Goal: Find specific page/section: Find specific page/section

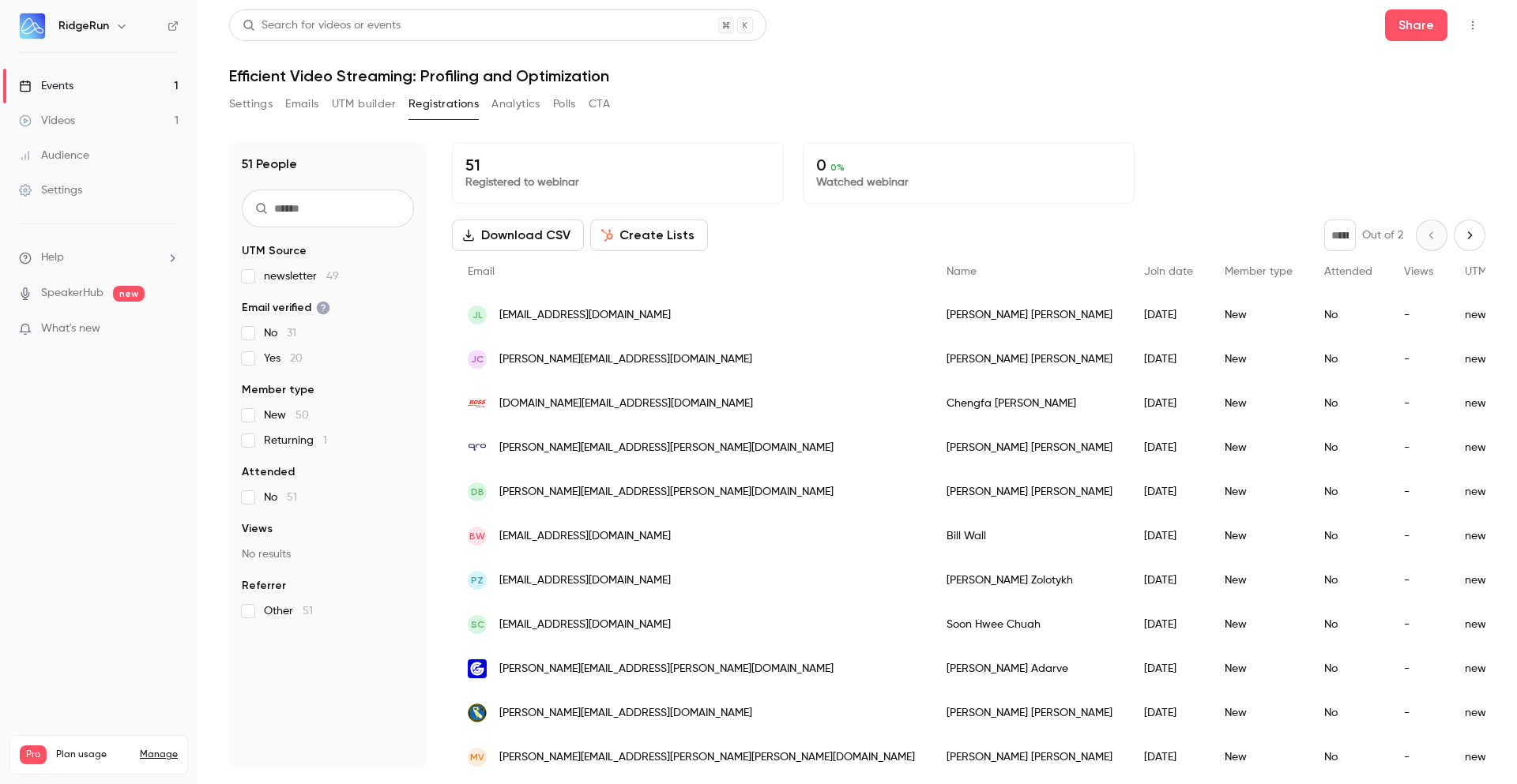
click at [313, 96] on button "Emails" at bounding box center [302, 104] width 33 height 25
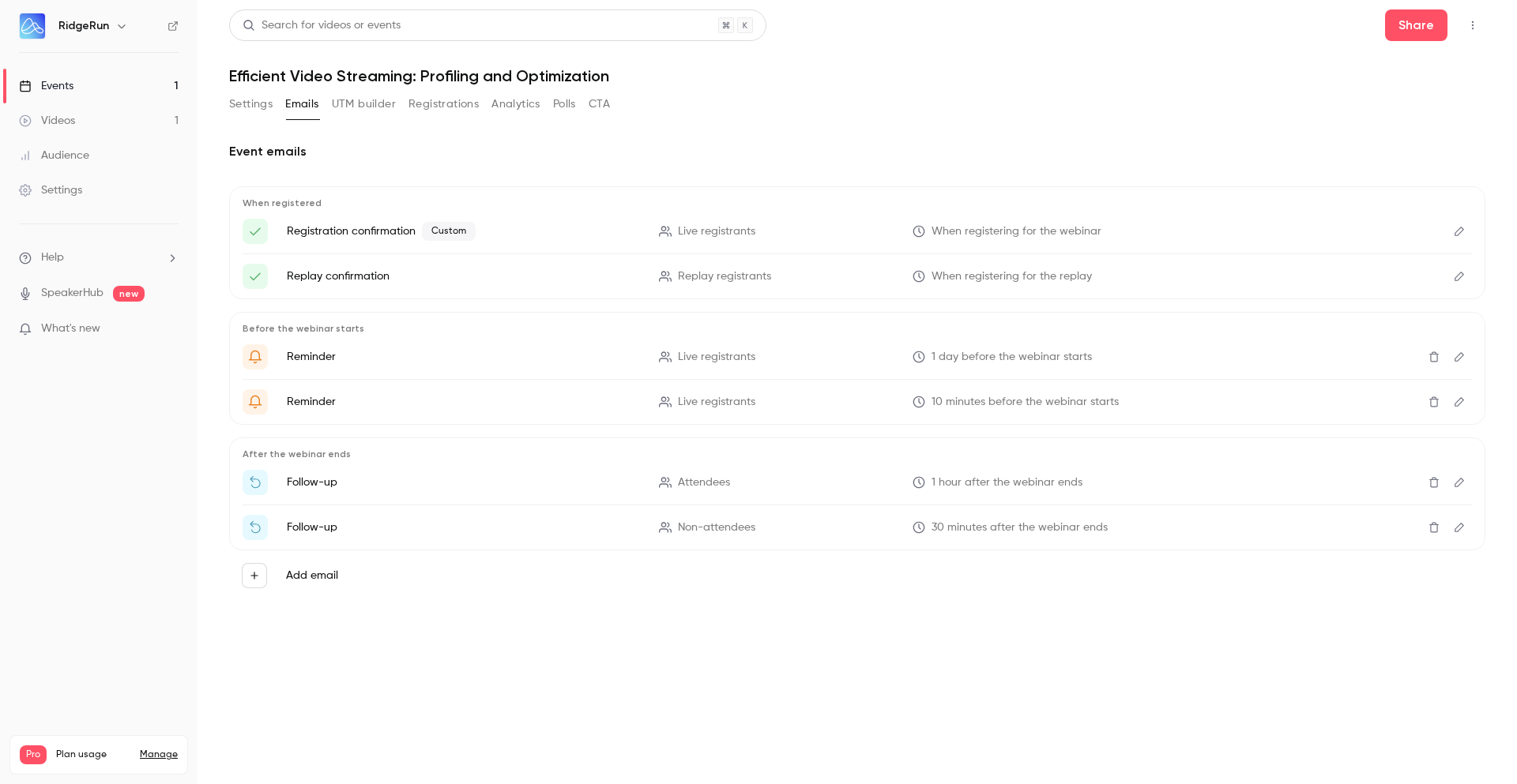
click at [461, 104] on button "Registrations" at bounding box center [444, 104] width 71 height 25
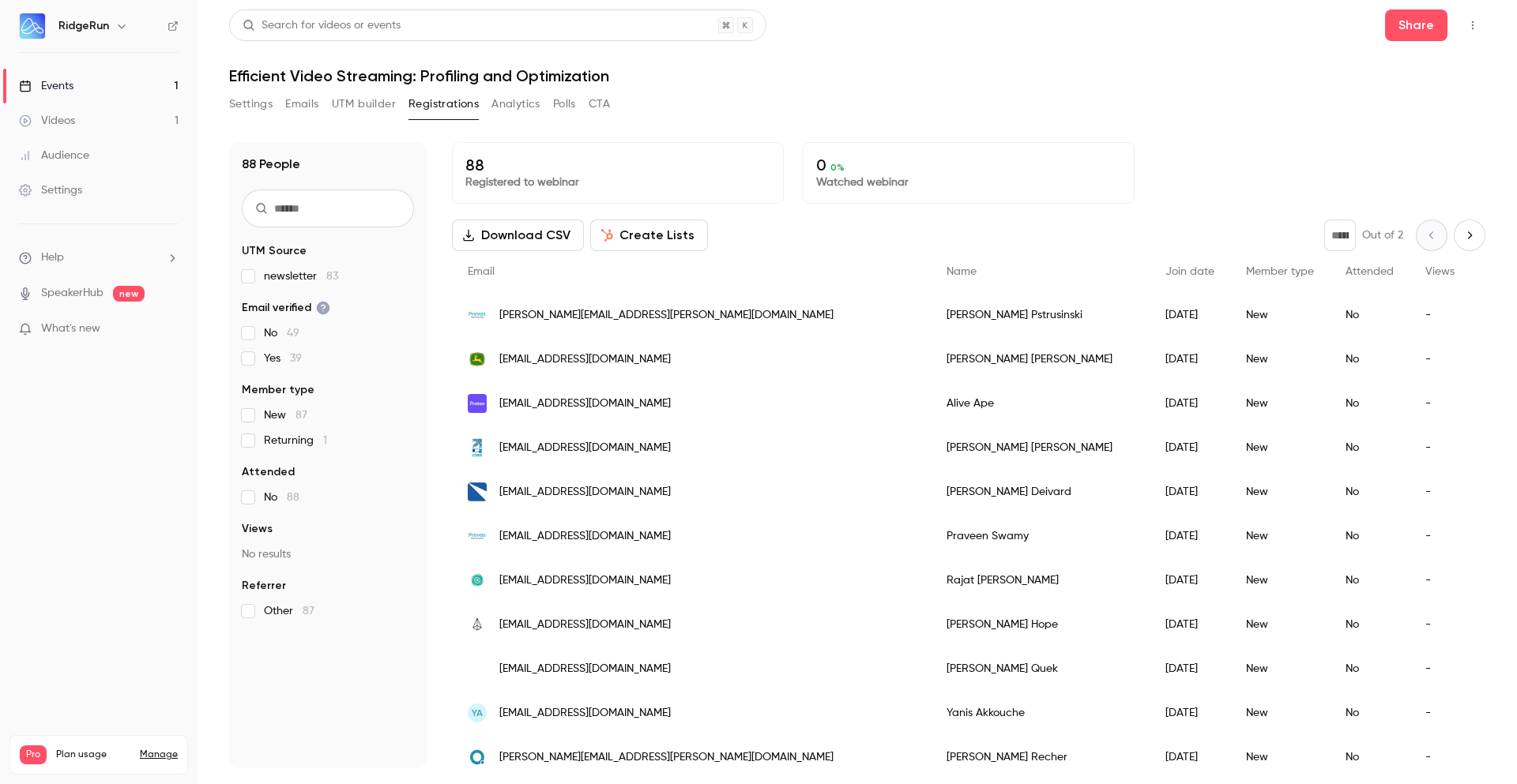
click at [163, 748] on link "Manage" at bounding box center [158, 755] width 38 height 13
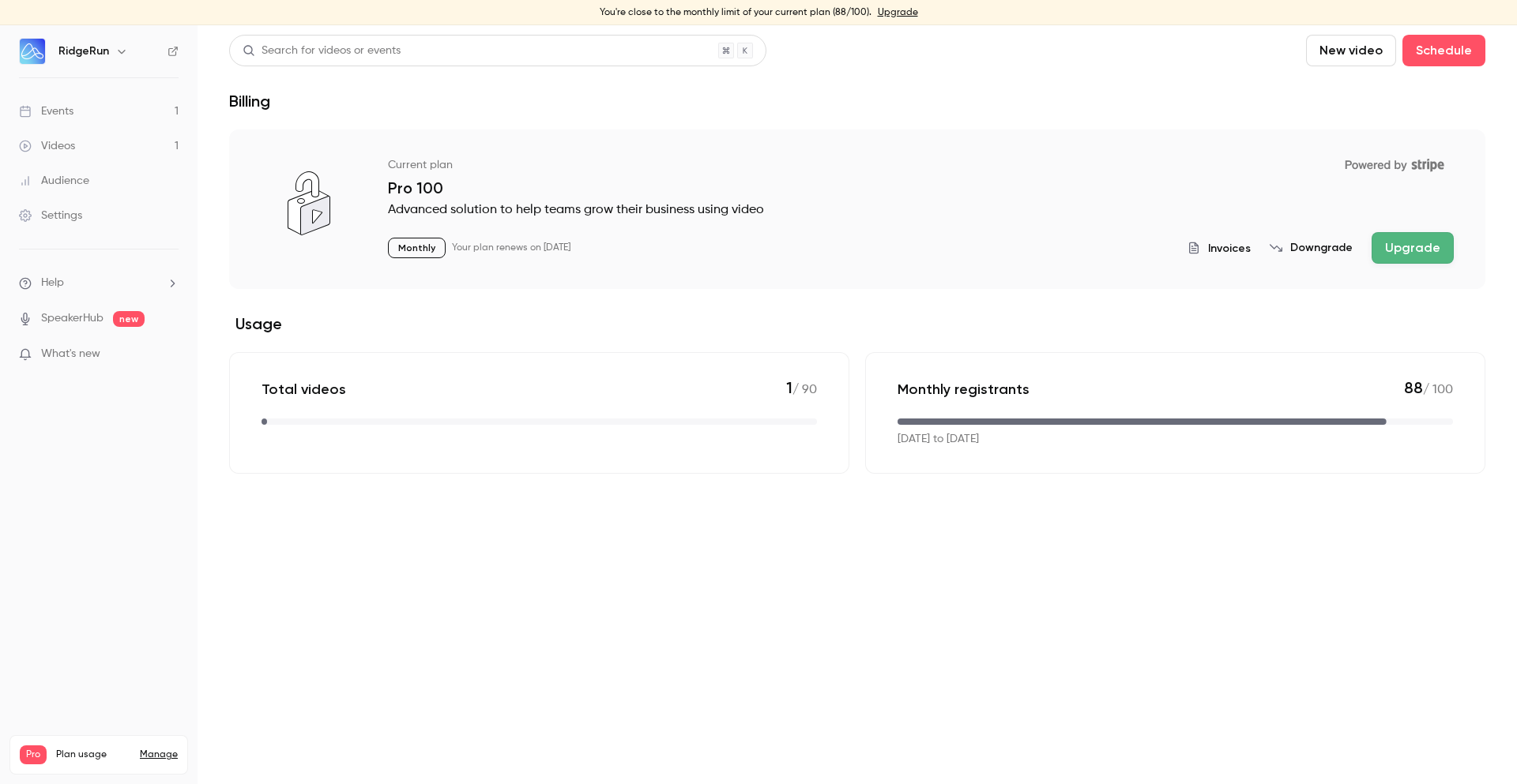
click at [102, 114] on link "Events 1" at bounding box center [98, 111] width 197 height 35
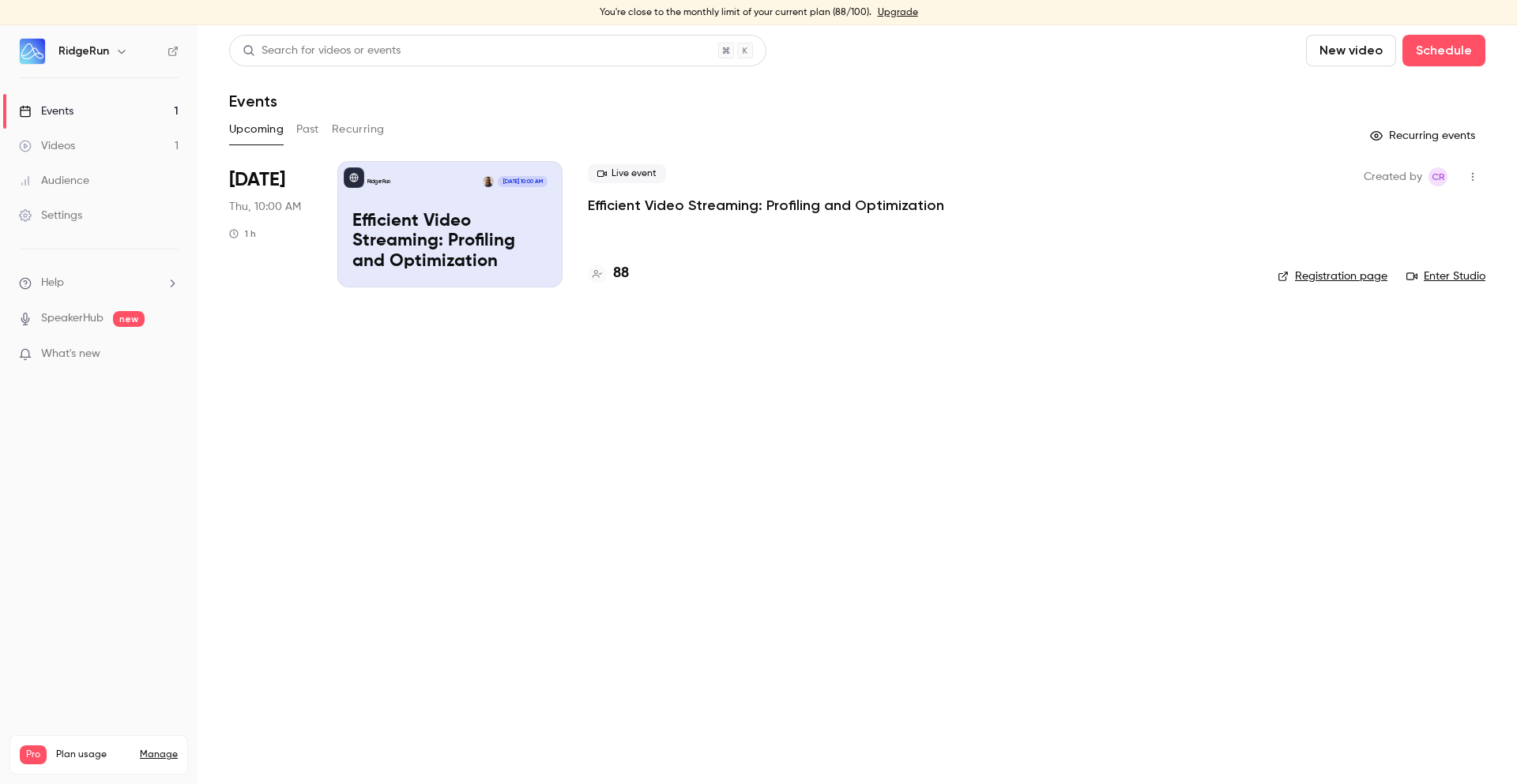
click at [443, 199] on div "RidgeRun [DATE] 10:00 AM Efficient Video Streaming: Profiling and Optimization" at bounding box center [450, 225] width 226 height 126
